Goal: Communication & Community: Participate in discussion

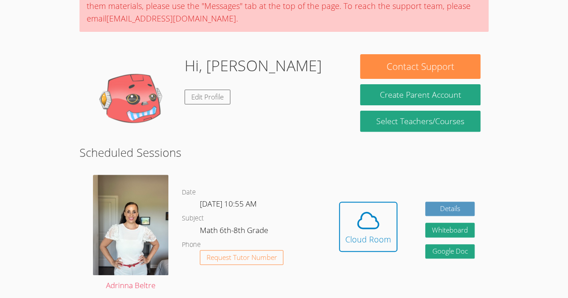
scroll to position [115, 0]
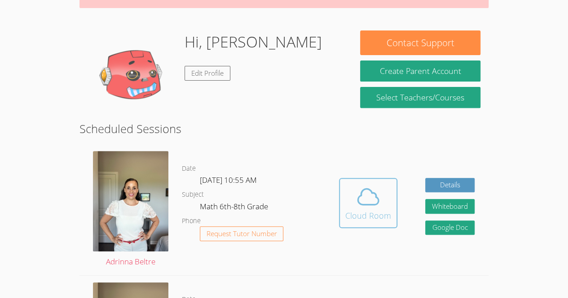
click at [372, 210] on div "Cloud Room" at bounding box center [368, 216] width 46 height 13
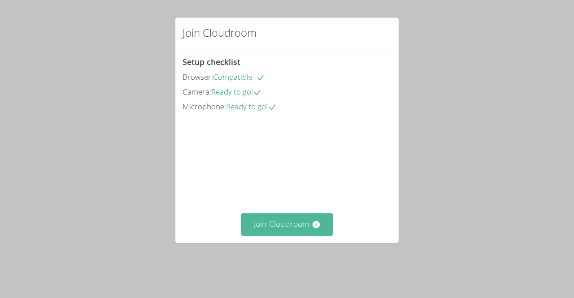
click at [289, 236] on button "Join Cloudroom" at bounding box center [287, 225] width 92 height 22
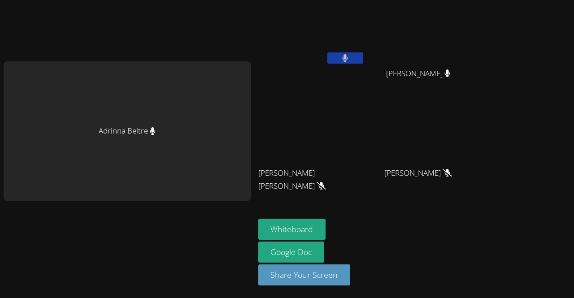
click at [342, 54] on button at bounding box center [346, 58] width 36 height 11
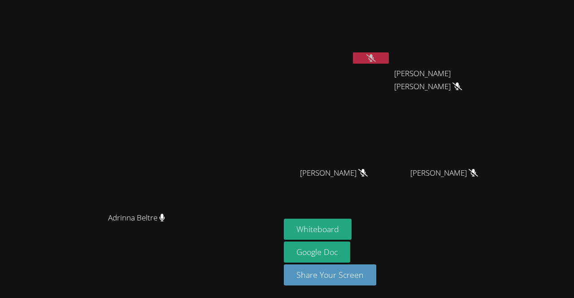
click at [389, 62] on button at bounding box center [371, 58] width 36 height 11
click at [389, 61] on button at bounding box center [371, 58] width 36 height 11
click at [501, 152] on video at bounding box center [447, 133] width 107 height 60
click at [501, 37] on video at bounding box center [447, 34] width 107 height 60
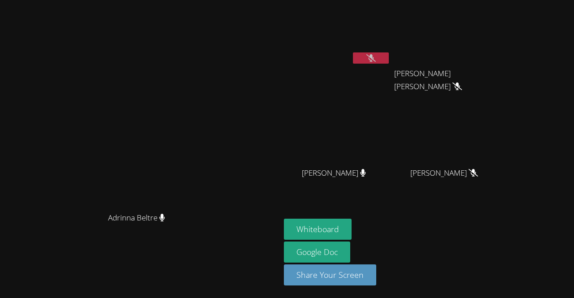
click at [501, 41] on video at bounding box center [447, 34] width 107 height 60
click at [352, 220] on button "Whiteboard" at bounding box center [318, 229] width 68 height 21
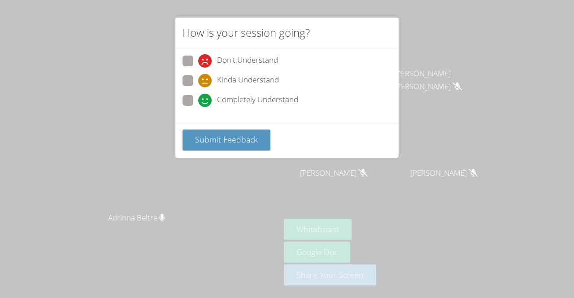
click at [198, 107] on span at bounding box center [198, 107] width 0 height 0
click at [198, 103] on input "Completely Understand" at bounding box center [202, 99] width 8 height 8
radio input "true"
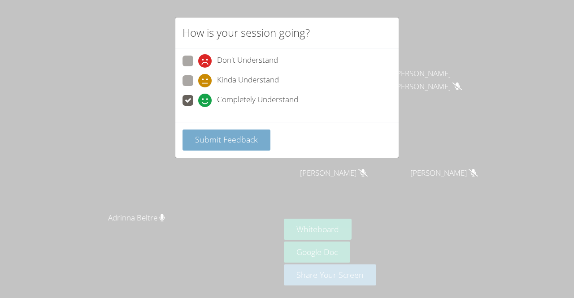
click at [226, 140] on span "Submit Feedback" at bounding box center [226, 139] width 63 height 11
